Goal: Use online tool/utility: Utilize a website feature to perform a specific function

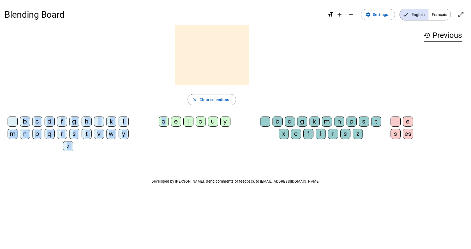
drag, startPoint x: 164, startPoint y: 122, endPoint x: 203, endPoint y: 66, distance: 68.2
click at [203, 66] on div "close Clear selections b c d f g h j k l m n p q r s t v w y z a e i o u y b d …" at bounding box center [211, 90] width 414 height 131
click at [164, 155] on div "Blending Board format_size add remove settings Settings English Français open_i…" at bounding box center [235, 107] width 471 height 215
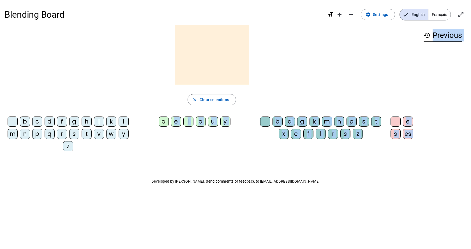
click at [172, 127] on letter-bubble "e" at bounding box center [177, 123] width 12 height 12
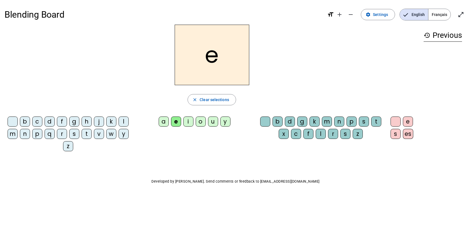
click at [185, 124] on div "i" at bounding box center [188, 122] width 10 height 10
click at [167, 122] on div "a" at bounding box center [164, 122] width 10 height 10
click at [122, 121] on div "l" at bounding box center [124, 122] width 10 height 10
click at [114, 121] on div "k" at bounding box center [111, 122] width 10 height 10
click at [124, 131] on div "y" at bounding box center [124, 134] width 10 height 10
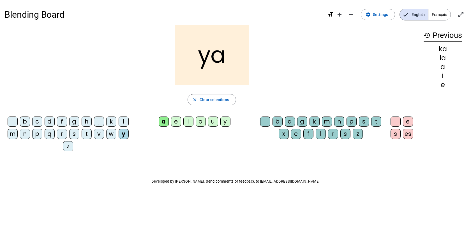
click at [90, 134] on div "t" at bounding box center [87, 134] width 10 height 10
click at [208, 100] on span "Clear selections" at bounding box center [213, 99] width 29 height 7
click at [85, 133] on div "t" at bounding box center [87, 134] width 10 height 10
click at [175, 121] on div "e" at bounding box center [176, 122] width 10 height 10
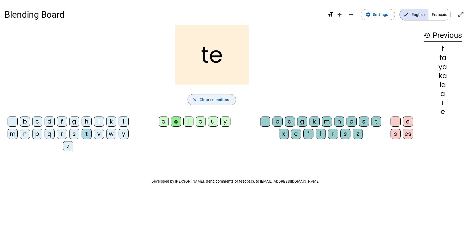
click at [203, 101] on span "Clear selections" at bounding box center [213, 99] width 29 height 7
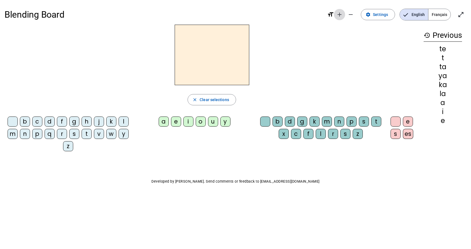
click at [342, 14] on mat-icon "add" at bounding box center [339, 14] width 7 height 7
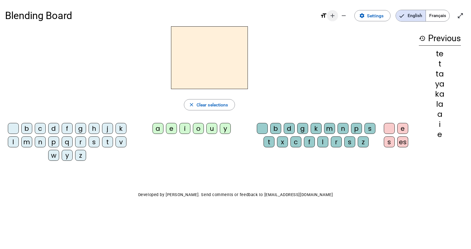
click at [342, 14] on mat-icon "remove" at bounding box center [343, 15] width 7 height 7
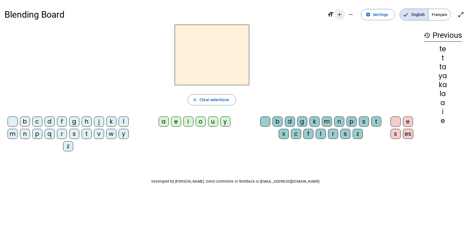
click at [340, 15] on mat-icon "add" at bounding box center [339, 14] width 7 height 7
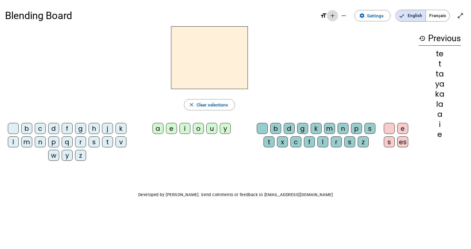
click at [340, 15] on span "Decrease font size" at bounding box center [343, 15] width 13 height 13
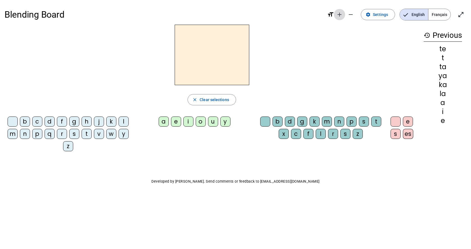
click at [338, 15] on mat-icon "add" at bounding box center [339, 14] width 7 height 7
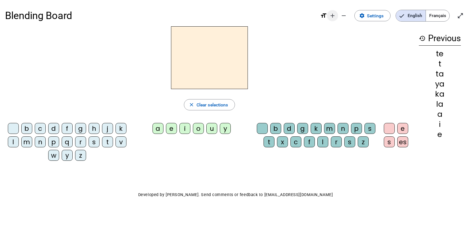
click at [333, 16] on mat-icon "add" at bounding box center [332, 15] width 7 height 7
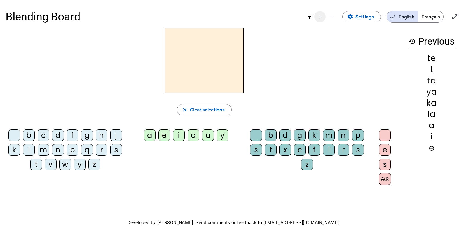
click at [320, 16] on mat-icon "add" at bounding box center [320, 16] width 7 height 7
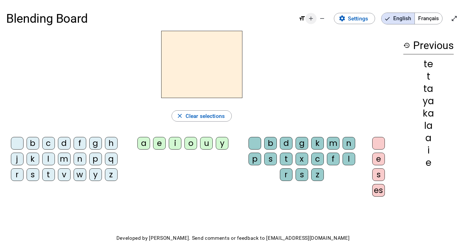
click at [308, 18] on span "Increase font size" at bounding box center [311, 18] width 13 height 13
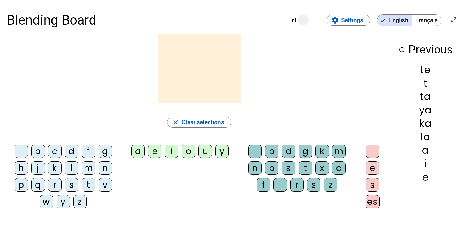
click at [303, 20] on mat-icon "add" at bounding box center [303, 20] width 7 height 7
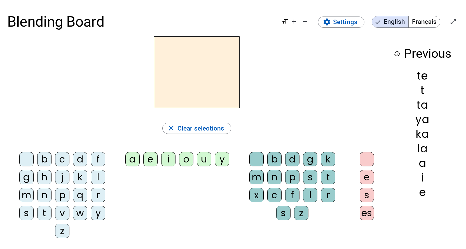
click at [419, 22] on span "Français" at bounding box center [424, 21] width 31 height 11
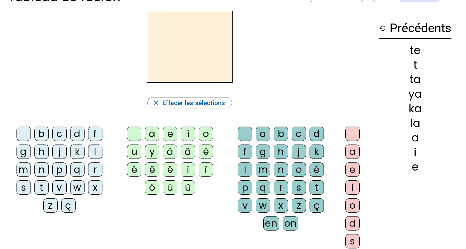
scroll to position [84, 0]
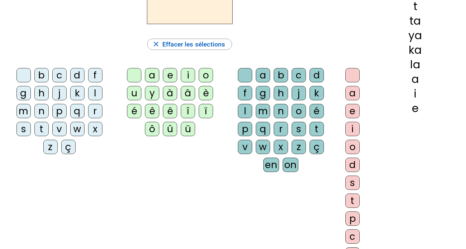
click at [69, 147] on div "ç" at bounding box center [68, 147] width 14 height 14
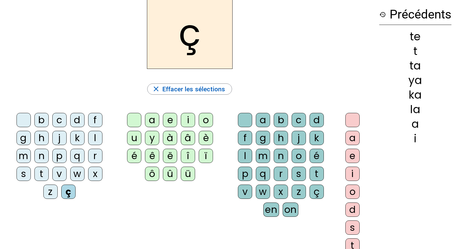
scroll to position [0, 0]
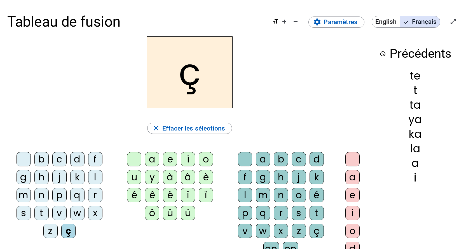
click at [152, 155] on div "a" at bounding box center [152, 159] width 14 height 14
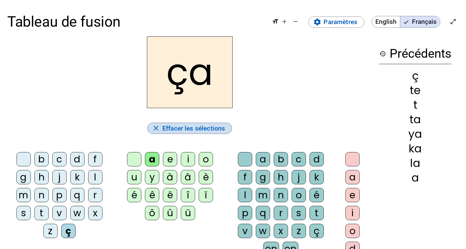
click at [187, 127] on span "Effacer les sélections" at bounding box center [193, 128] width 63 height 11
